Goal: Task Accomplishment & Management: Manage account settings

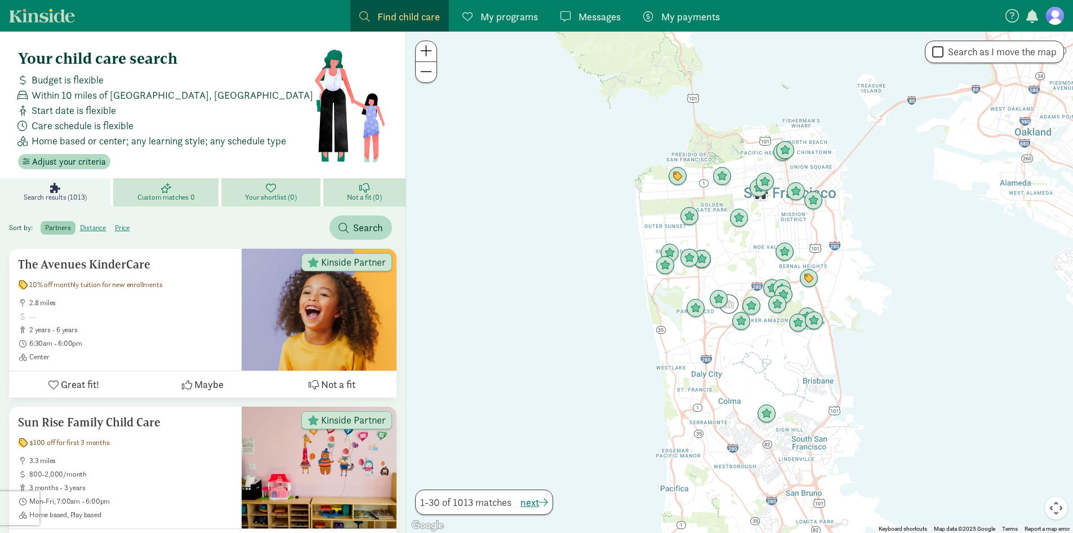
click at [1062, 21] on figure at bounding box center [1055, 16] width 18 height 18
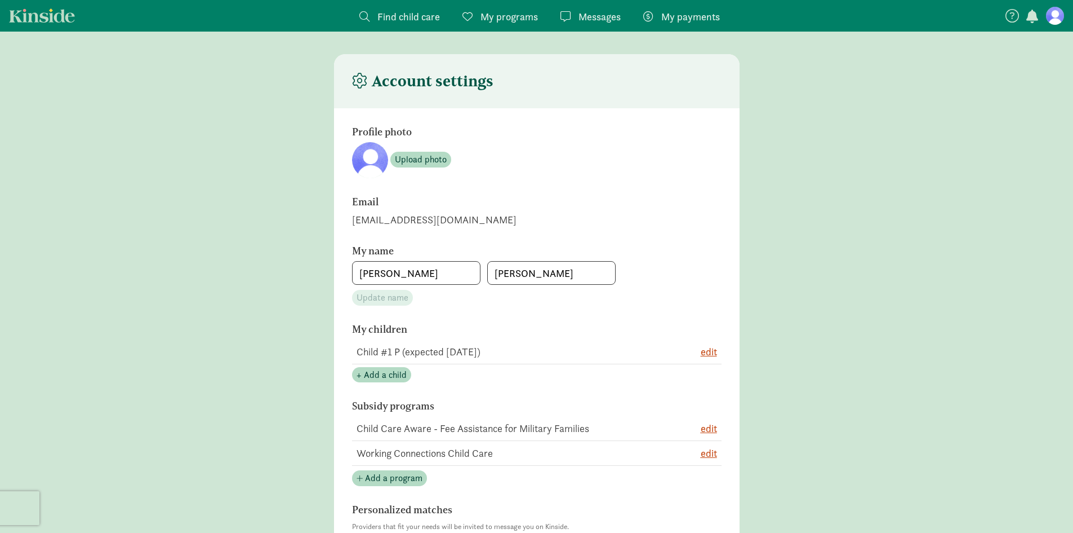
click at [717, 15] on span "My payments" at bounding box center [691, 16] width 59 height 15
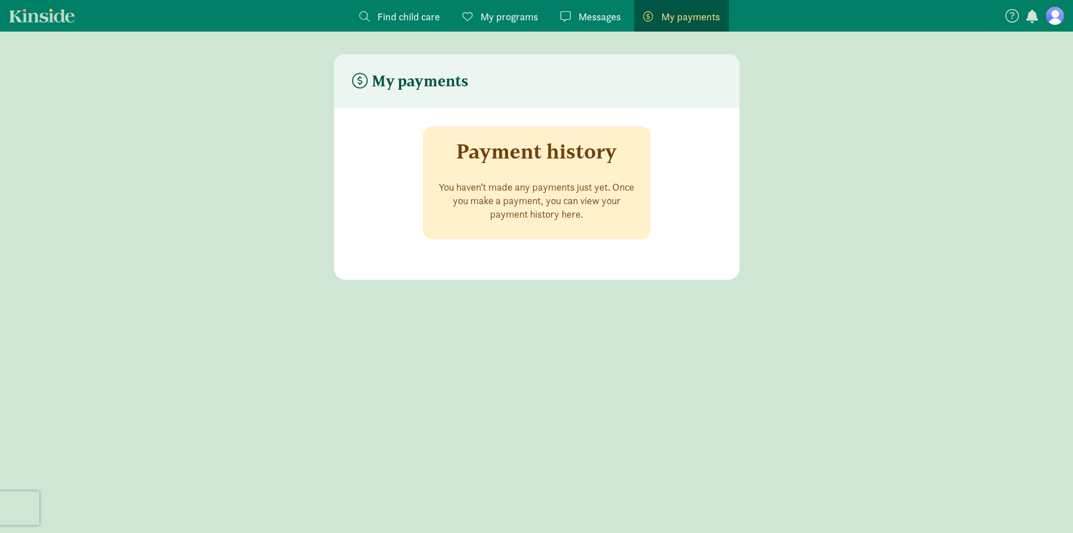
click at [552, 177] on div "Payment history You haven’t made any payments just yet. Once you make a payment…" at bounding box center [537, 182] width 228 height 113
click at [1045, 13] on section at bounding box center [1035, 15] width 60 height 19
click at [1048, 14] on figure at bounding box center [1055, 16] width 18 height 18
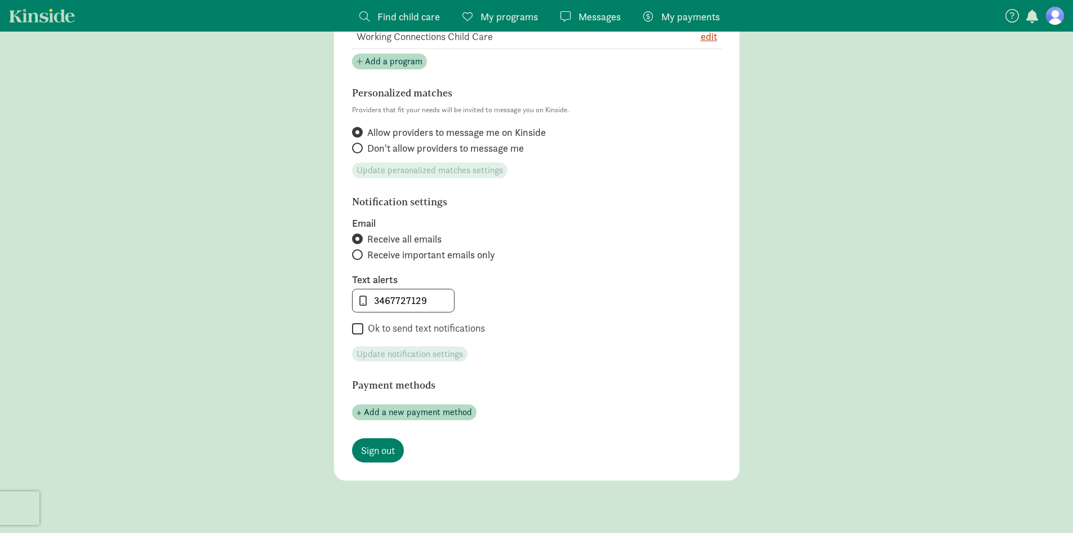
scroll to position [490, 0]
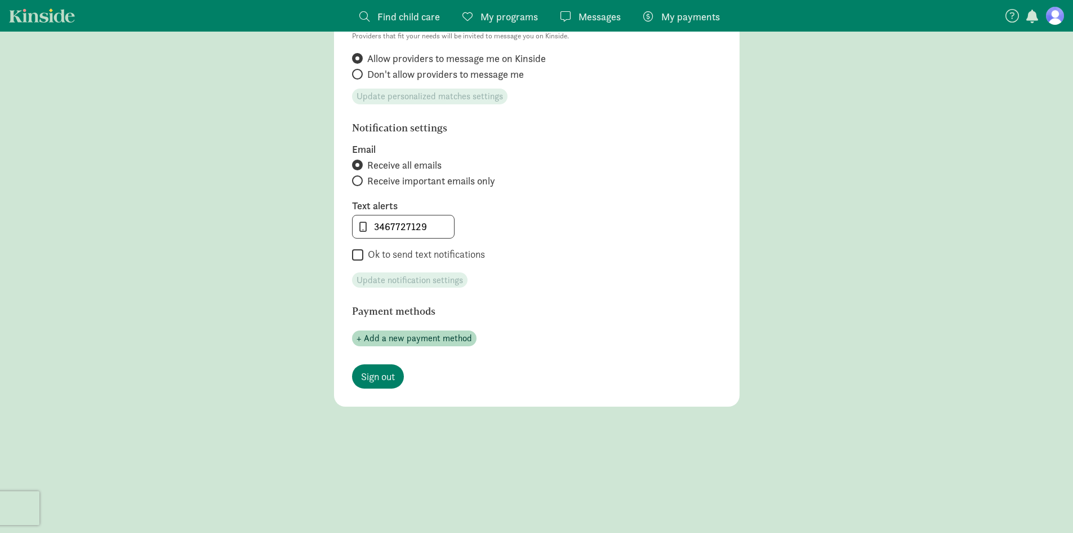
click at [451, 330] on div "+ Add a new payment method" at bounding box center [537, 333] width 370 height 25
click at [455, 338] on span "+ Add a new payment method" at bounding box center [415, 338] width 116 height 14
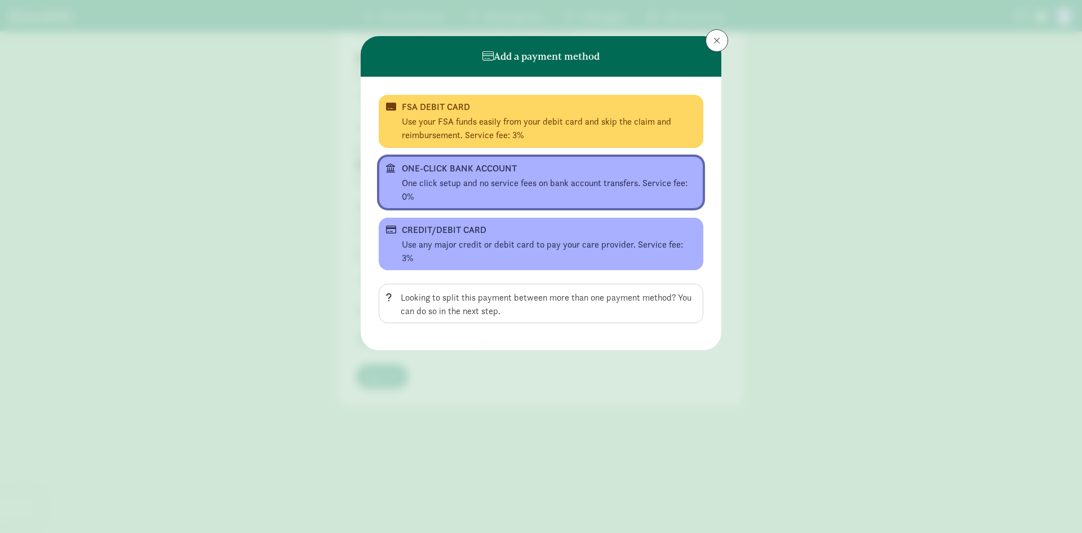
click at [626, 174] on div "ONE-CLICK BANK ACCOUNT" at bounding box center [540, 169] width 276 height 14
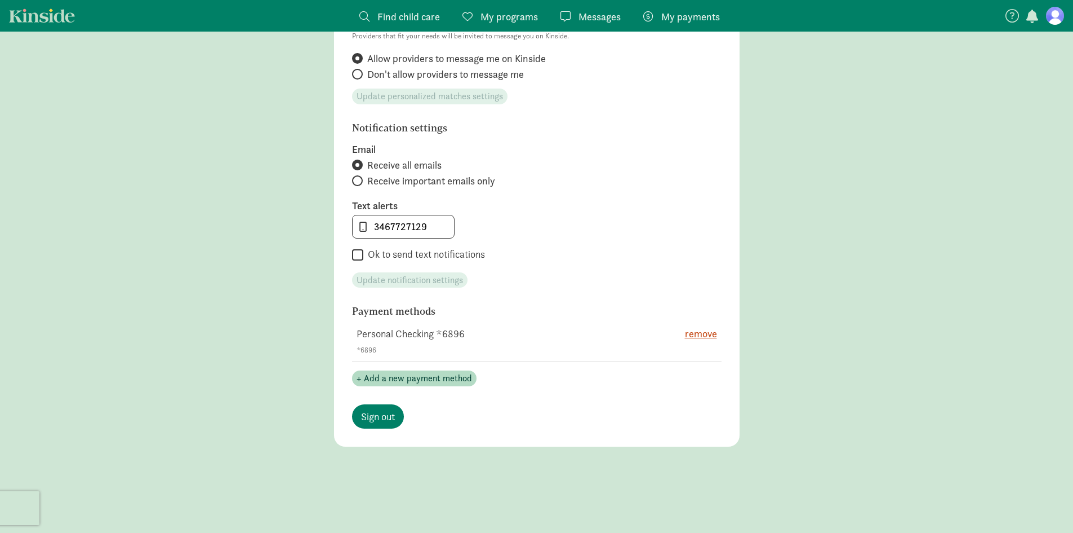
click at [851, 351] on main "Account settings Profile photo Upload photo Email [EMAIL_ADDRESS][DOMAIN_NAME] …" at bounding box center [536, 34] width 1073 height 941
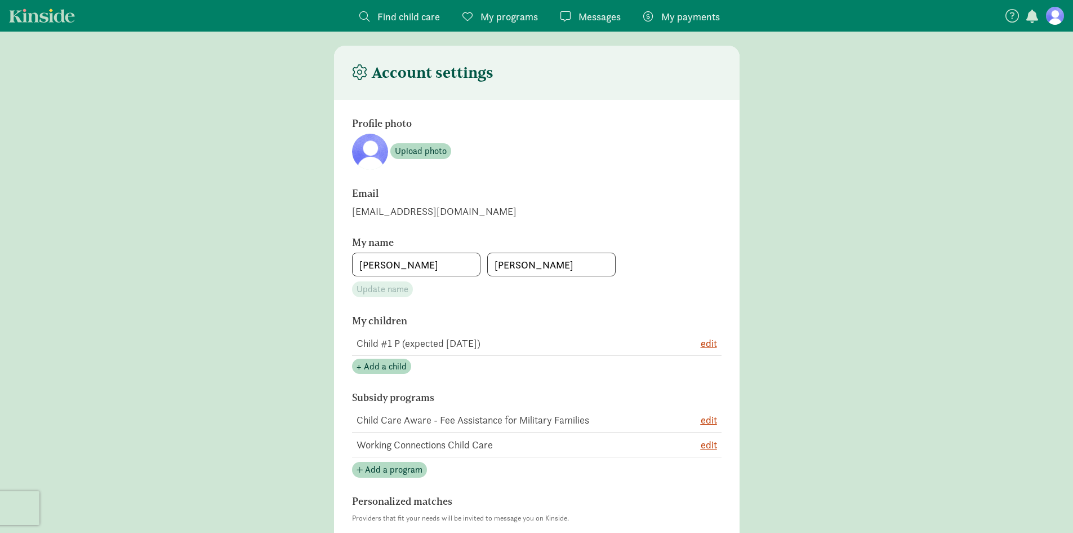
scroll to position [0, 0]
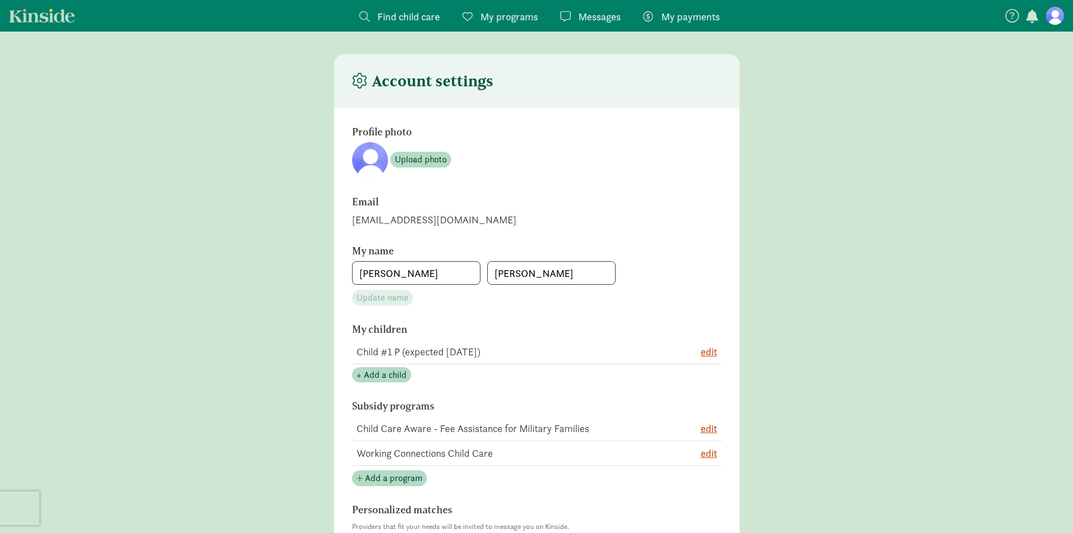
drag, startPoint x: 147, startPoint y: 196, endPoint x: 141, endPoint y: 188, distance: 10.0
click at [144, 192] on main "Account settings Profile photo Upload photo Email [EMAIL_ADDRESS][DOMAIN_NAME] …" at bounding box center [536, 524] width 1073 height 941
click at [957, 333] on main "Account settings Profile photo Upload photo Email [EMAIL_ADDRESS][DOMAIN_NAME] …" at bounding box center [536, 524] width 1073 height 941
